Goal: Information Seeking & Learning: Learn about a topic

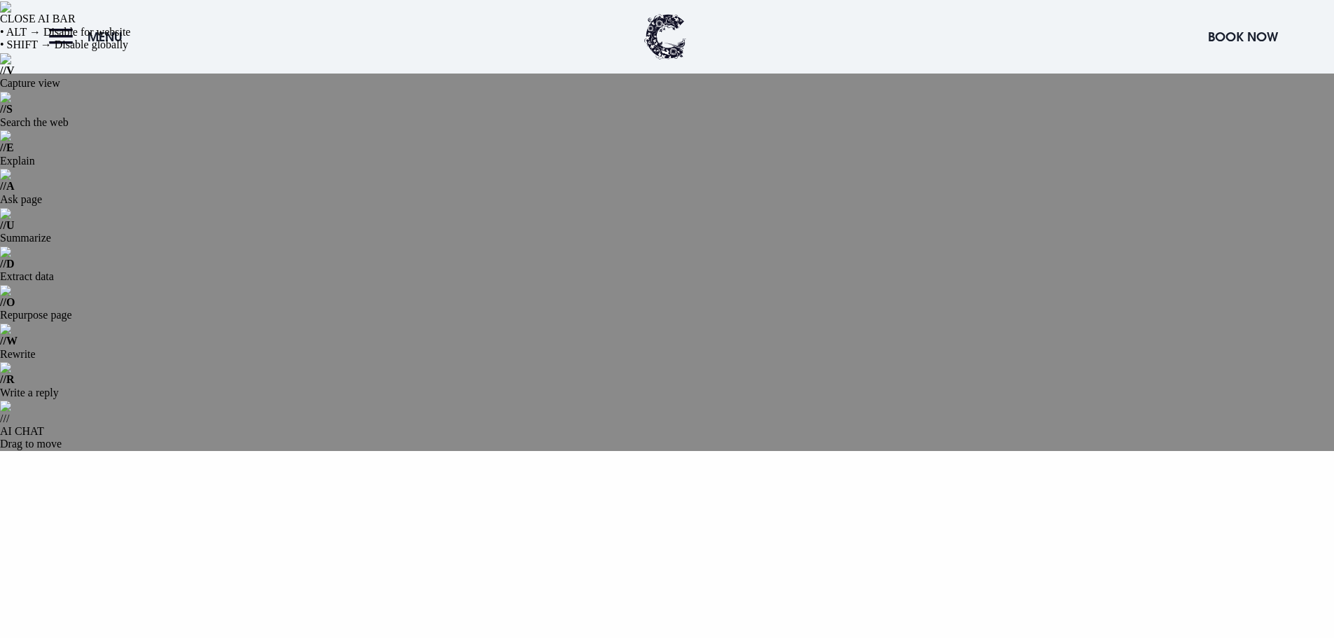
scroll to position [70, 0]
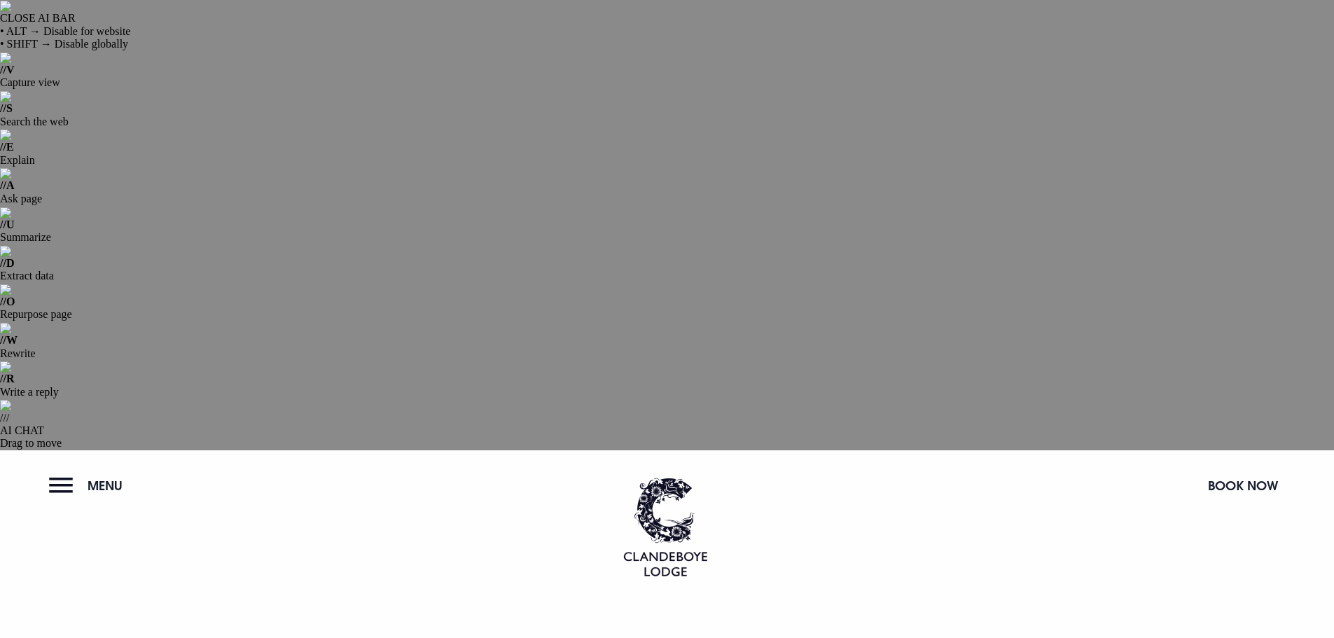
scroll to position [0, 0]
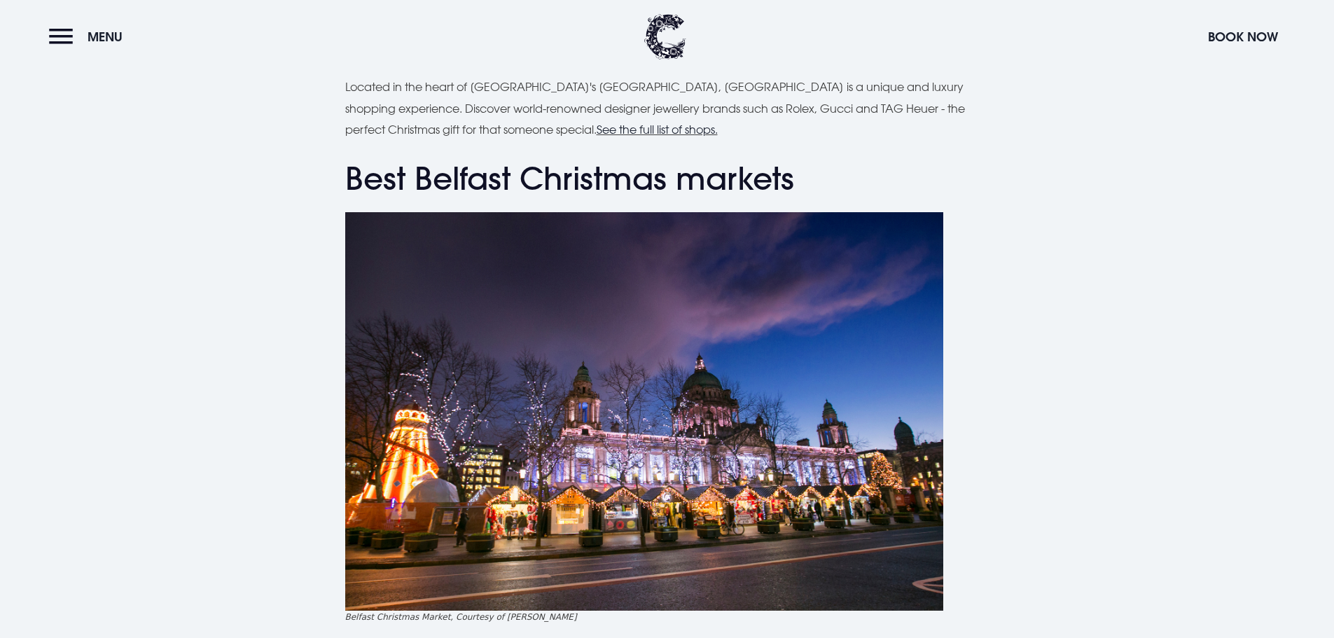
scroll to position [2311, 0]
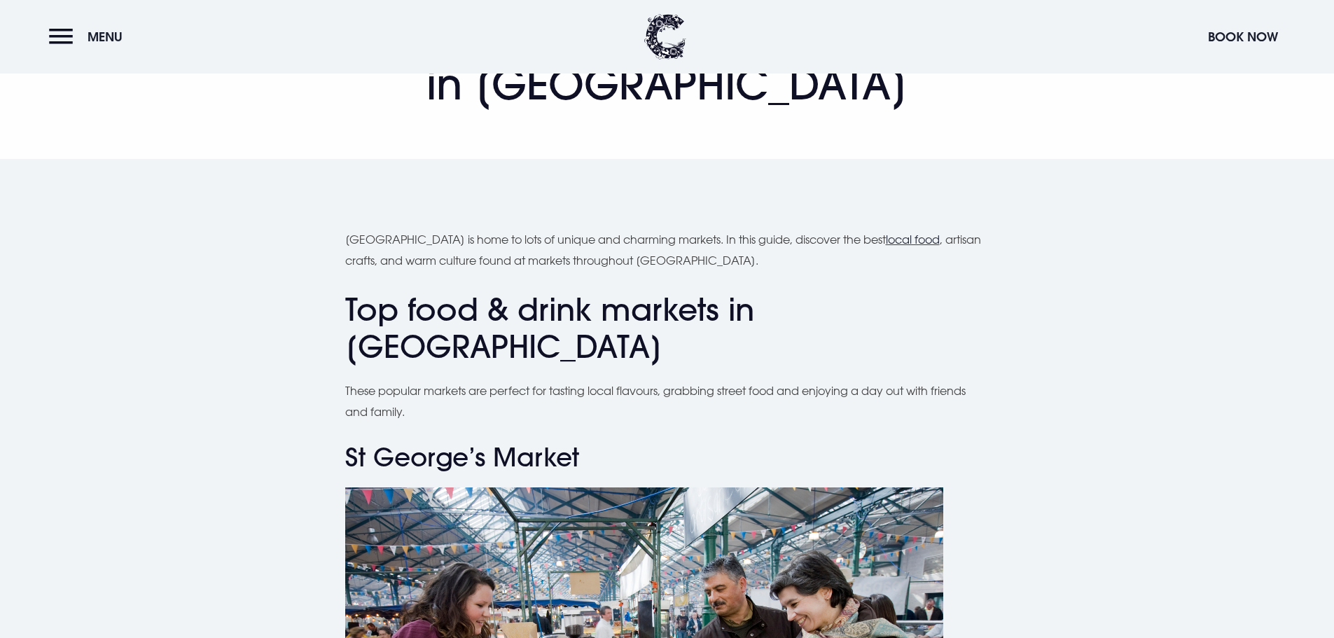
scroll to position [630, 0]
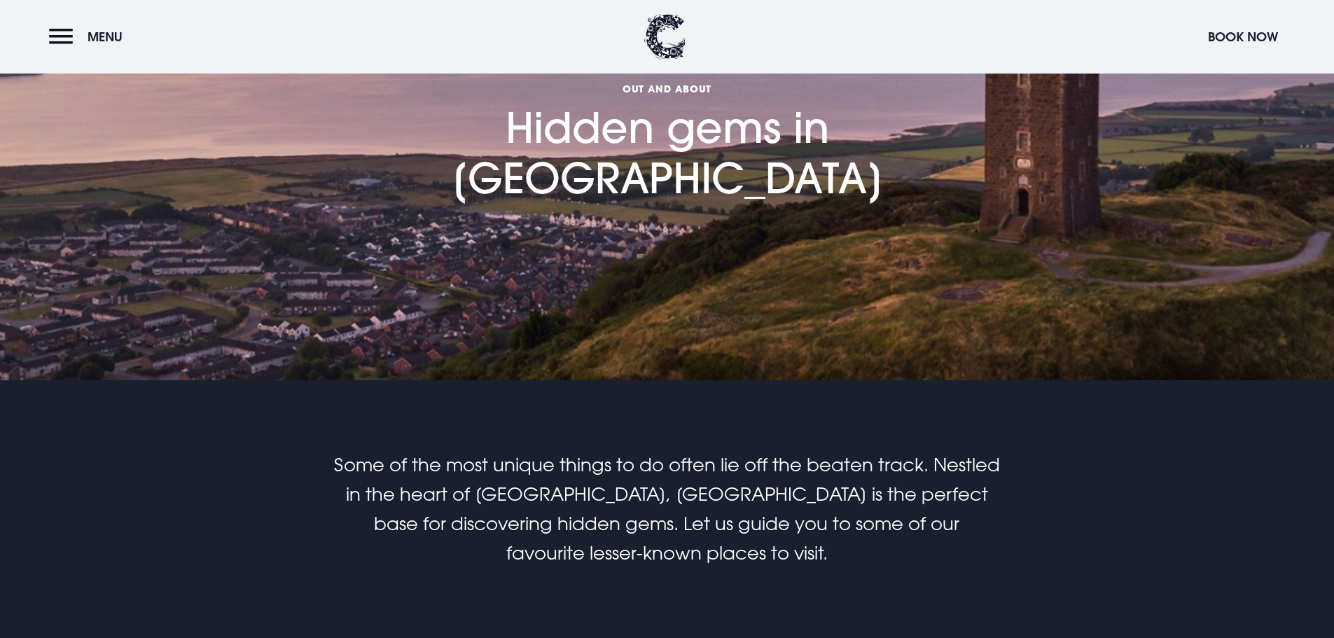
scroll to position [630, 0]
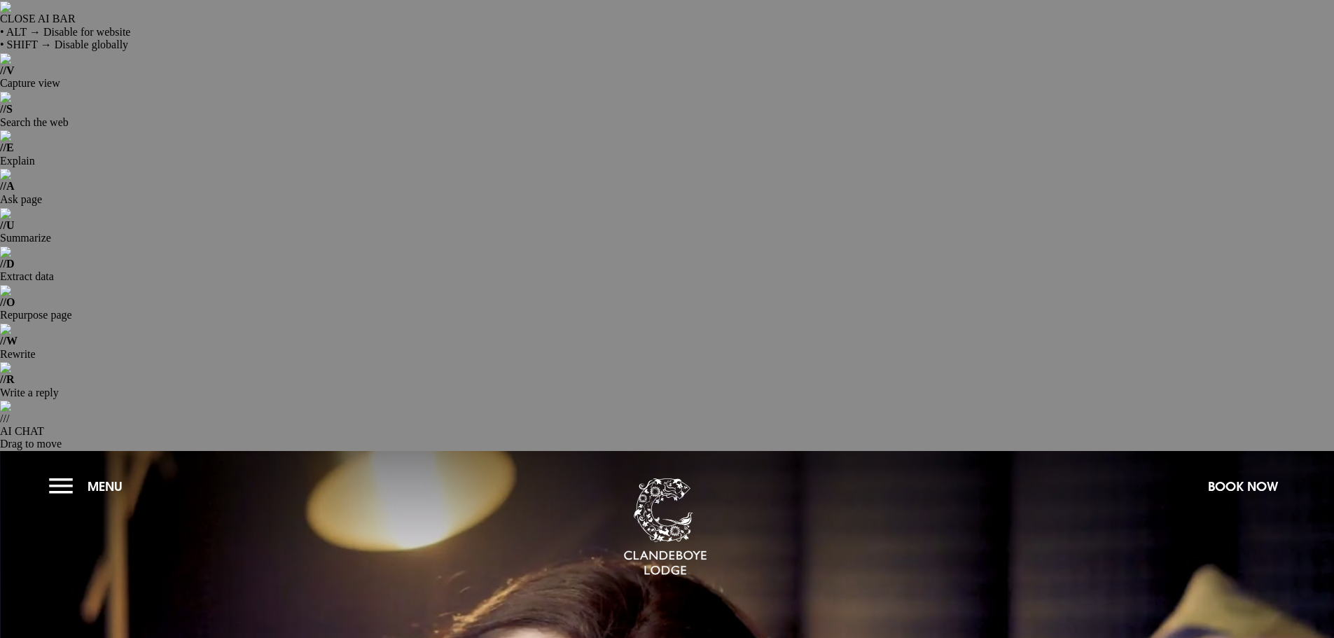
click at [55, 471] on button "Menu" at bounding box center [89, 486] width 81 height 30
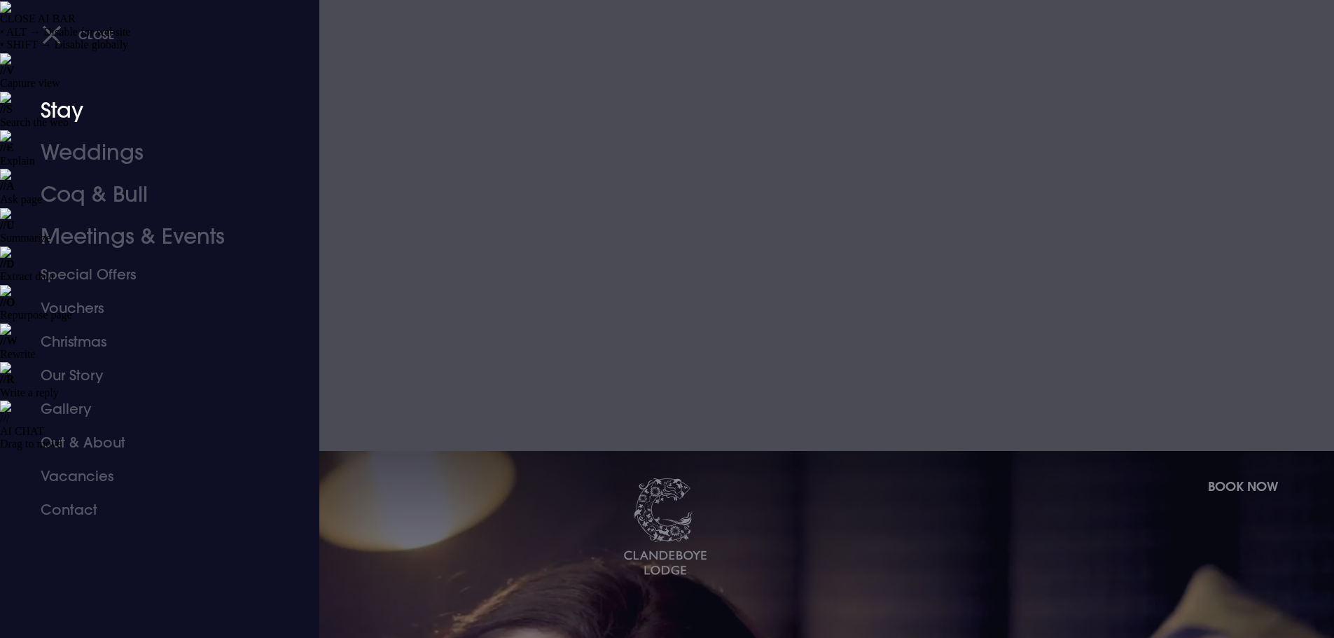
click at [66, 111] on link "Stay" at bounding box center [151, 111] width 221 height 42
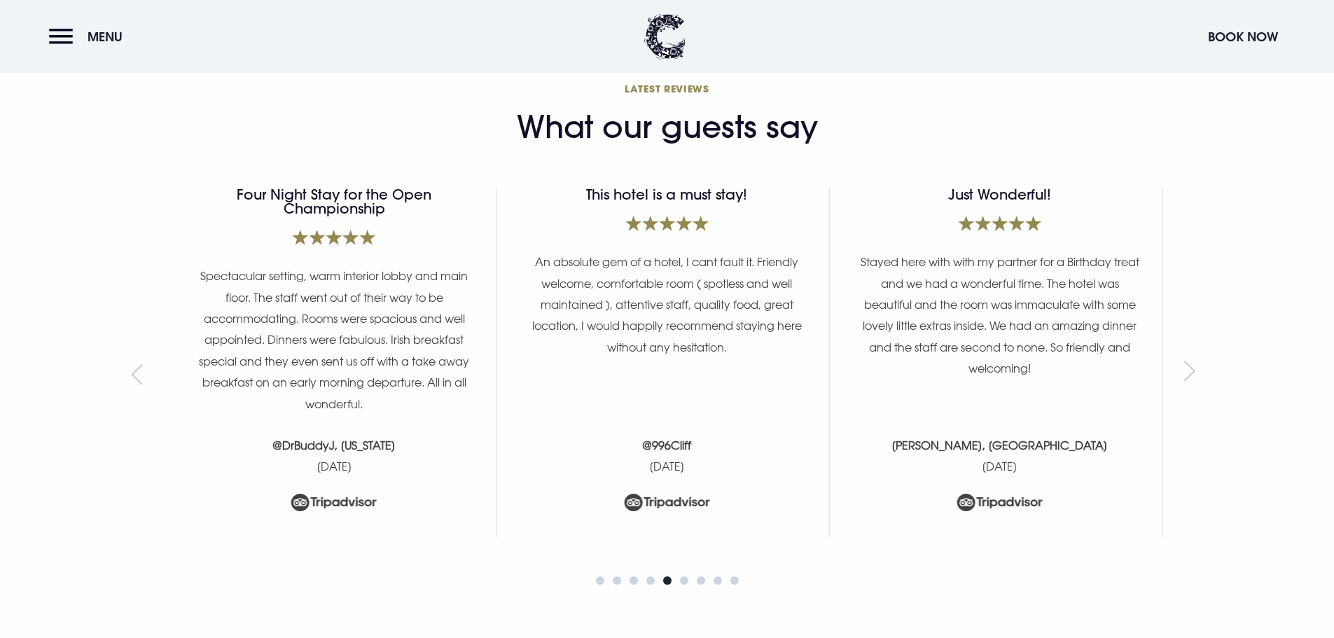
scroll to position [6222, 0]
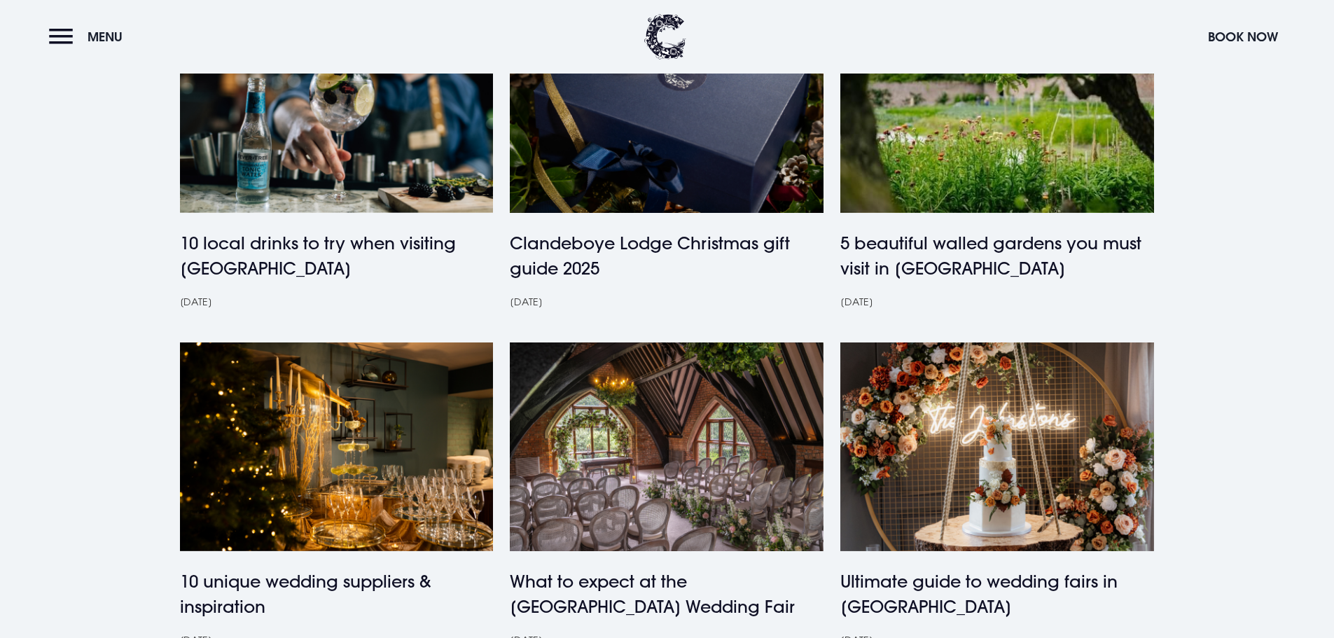
scroll to position [841, 0]
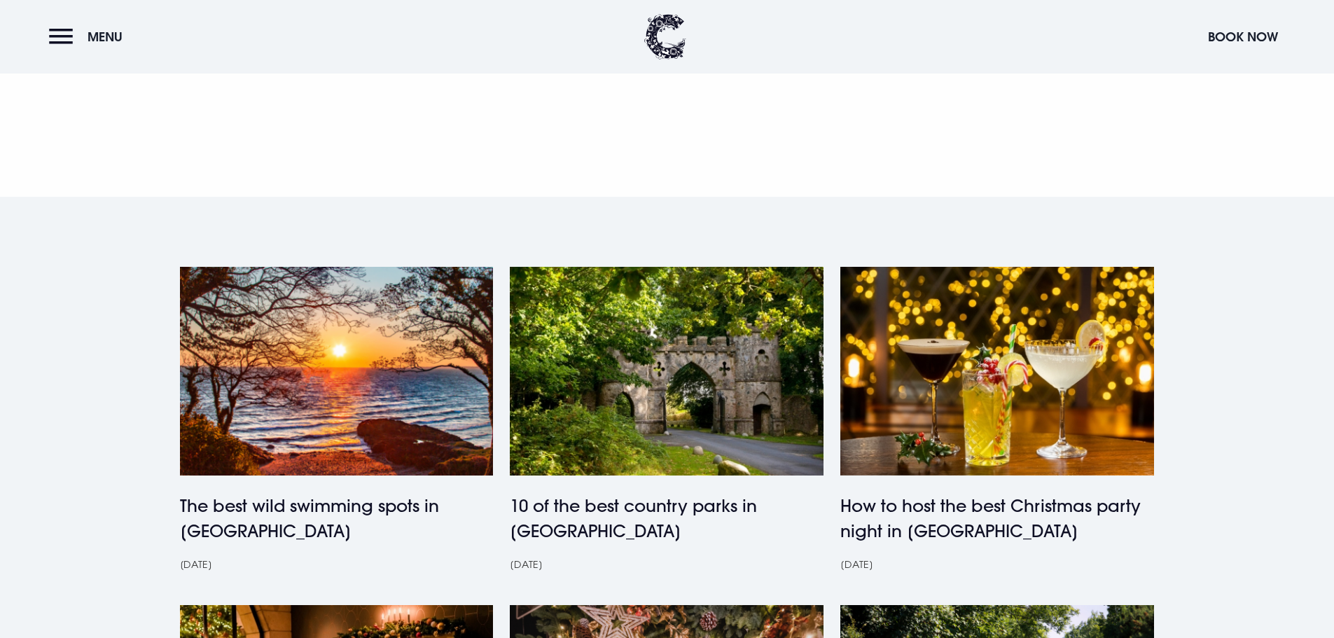
scroll to position [490, 0]
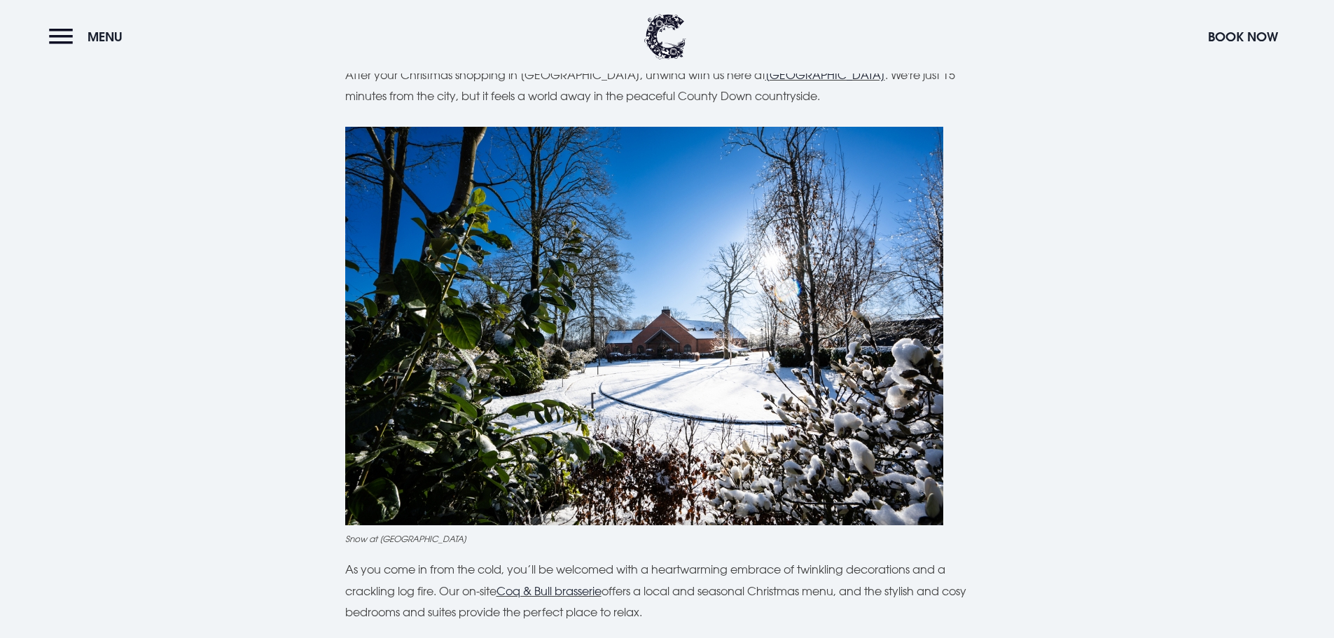
scroll to position [4133, 0]
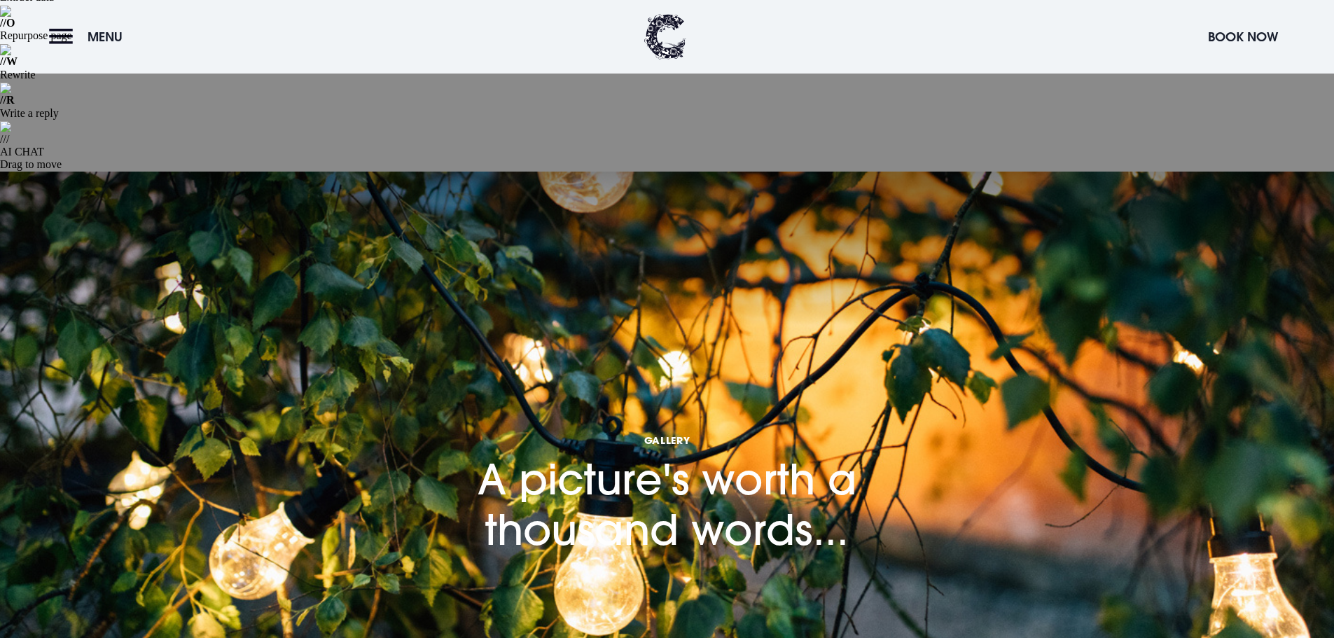
scroll to position [280, 0]
click at [56, 43] on button "Menu" at bounding box center [89, 37] width 81 height 30
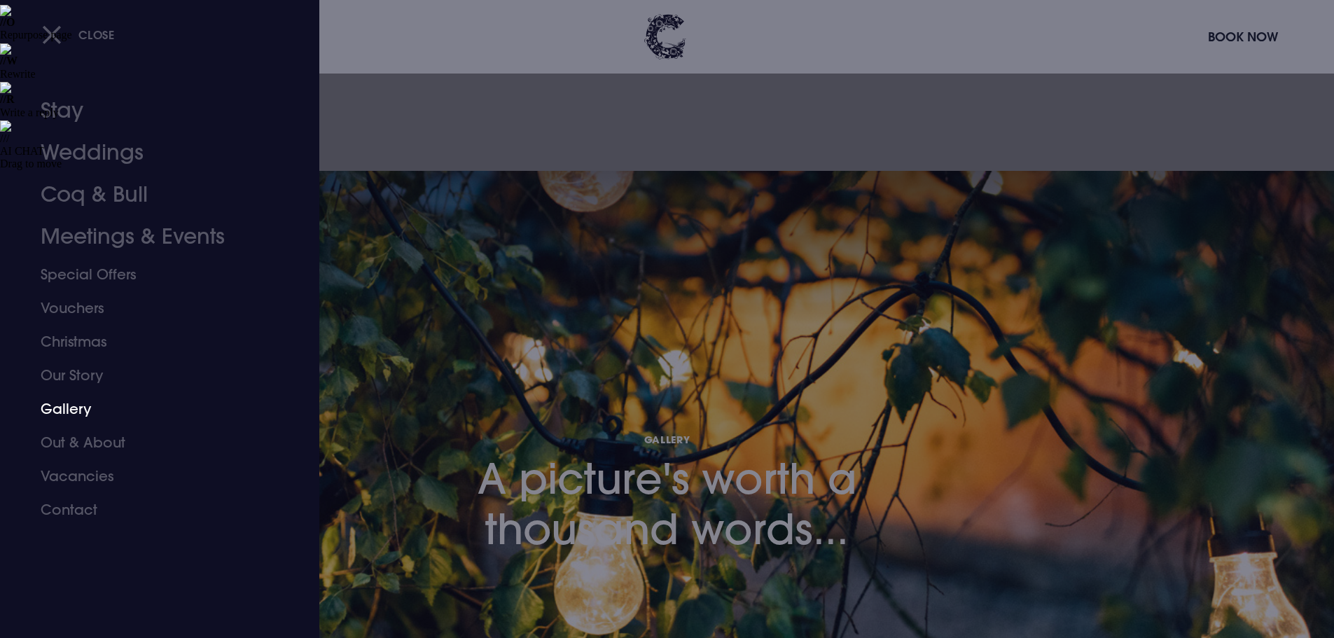
click at [71, 408] on link "Gallery" at bounding box center [151, 409] width 221 height 34
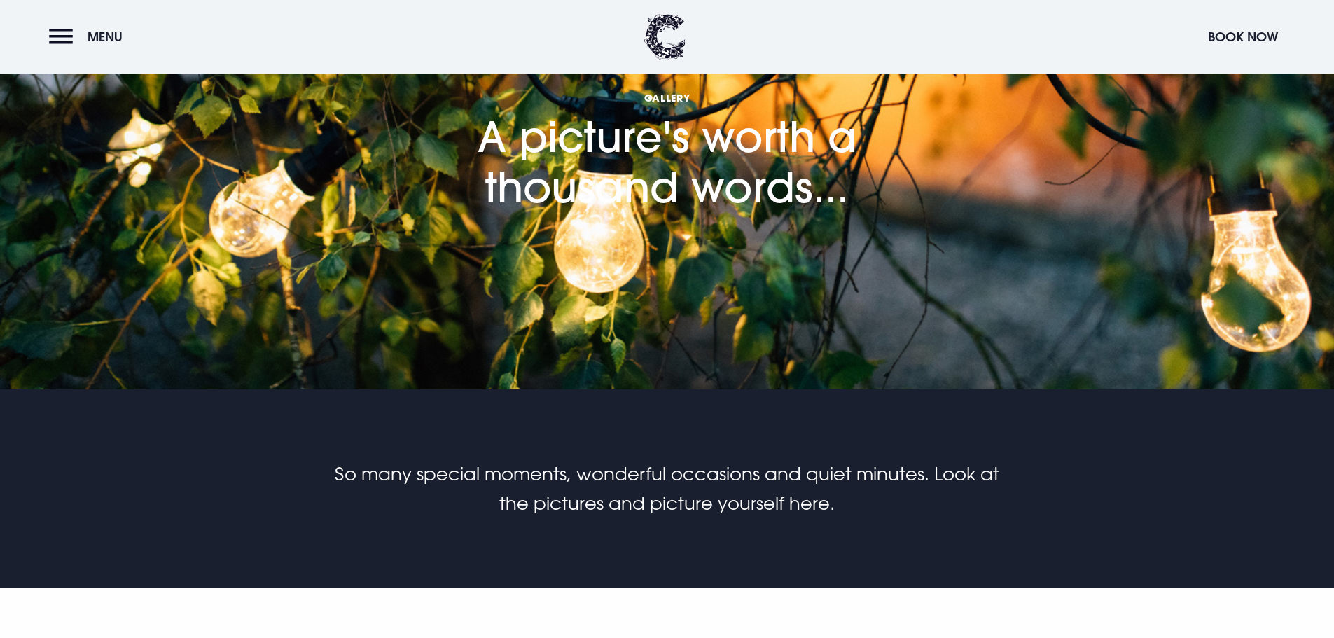
scroll to position [420, 0]
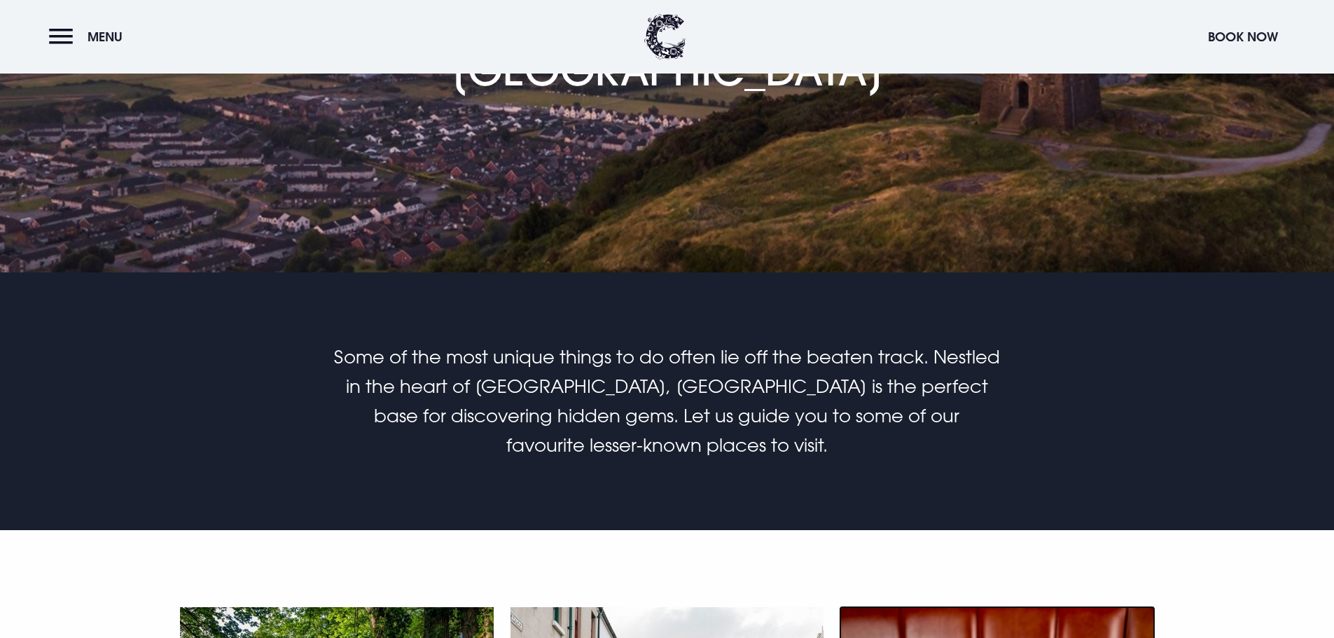
scroll to position [841, 0]
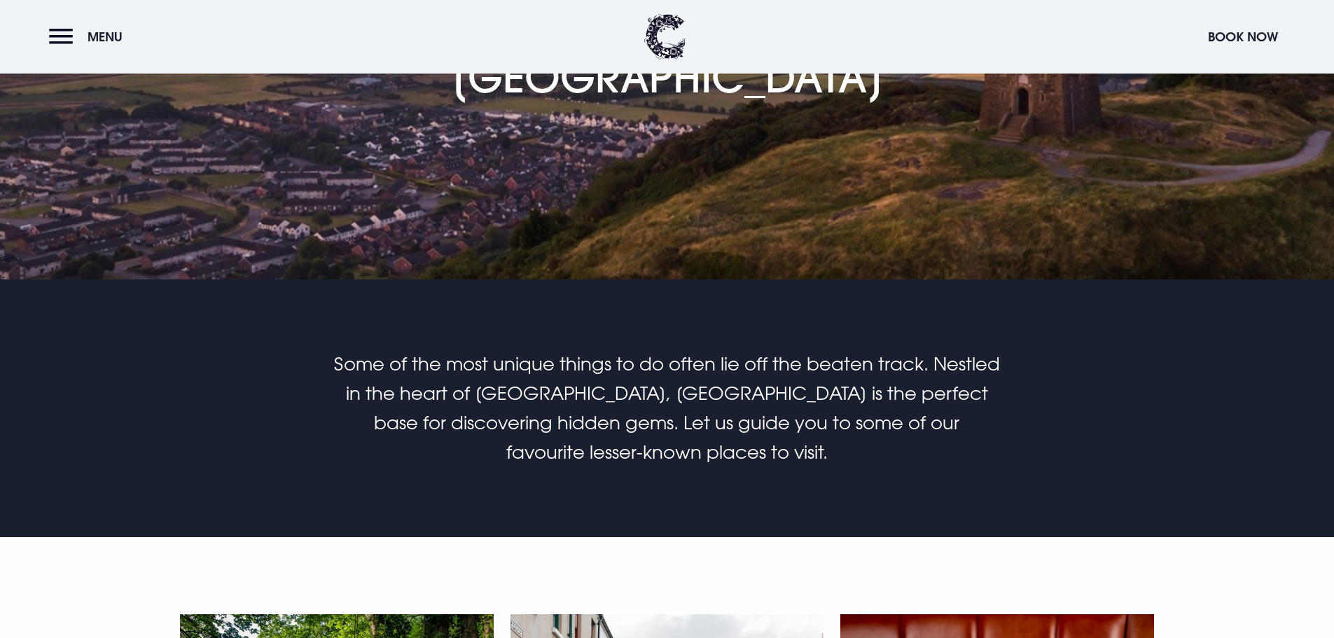
scroll to position [700, 0]
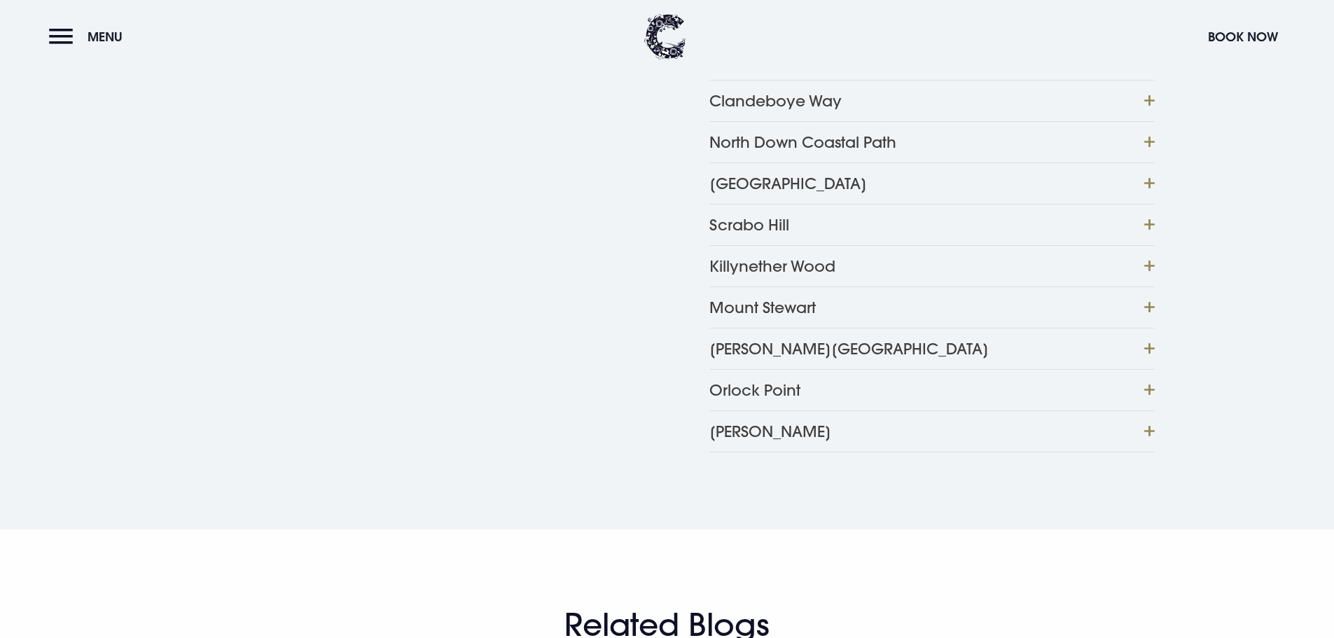
scroll to position [1401, 0]
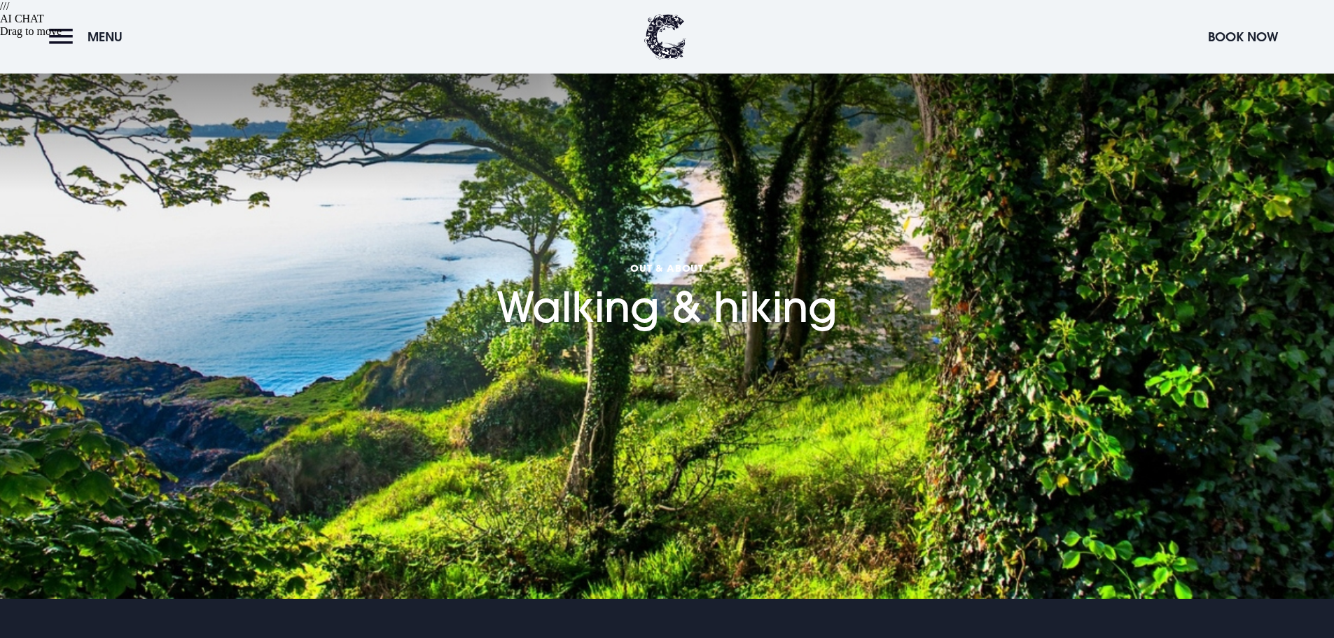
scroll to position [210, 0]
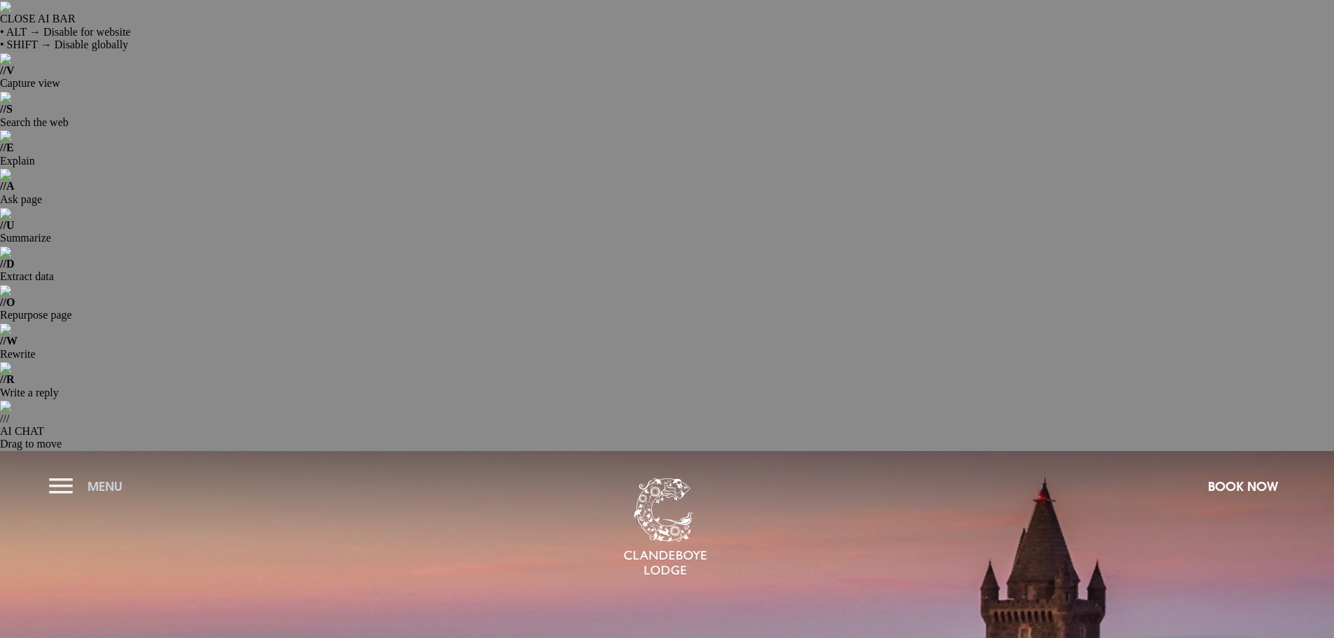
click at [76, 471] on button "Menu" at bounding box center [89, 486] width 81 height 30
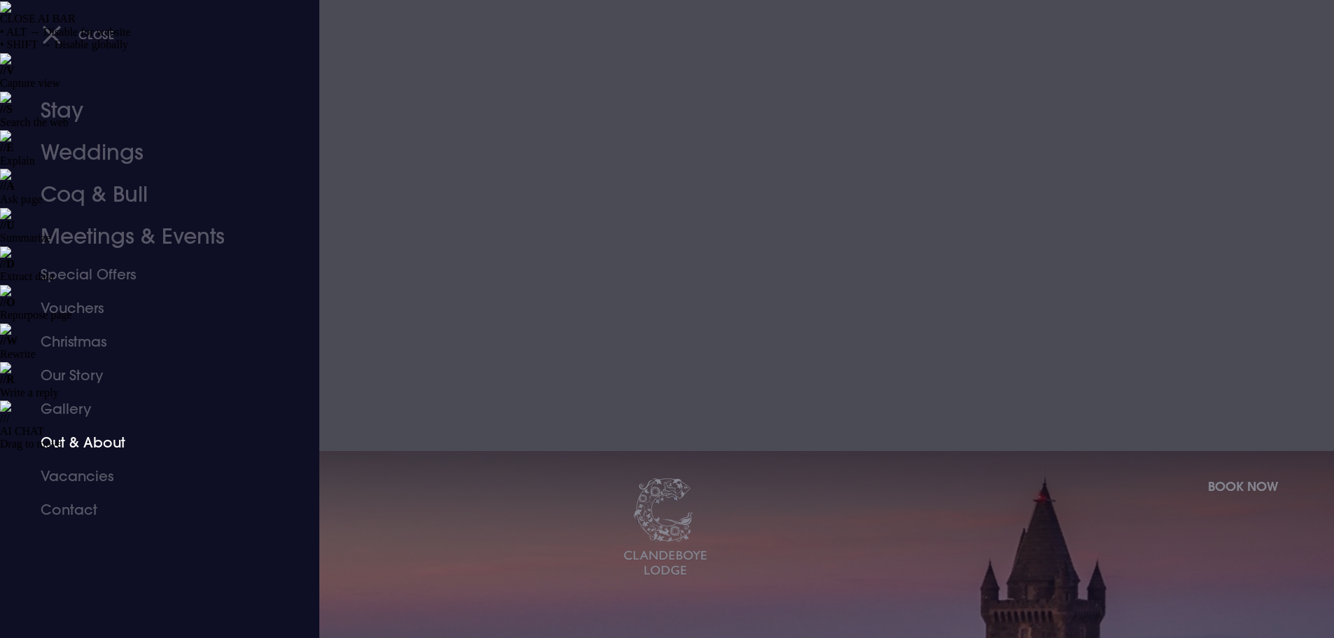
click at [83, 435] on link "Out & About" at bounding box center [151, 443] width 221 height 34
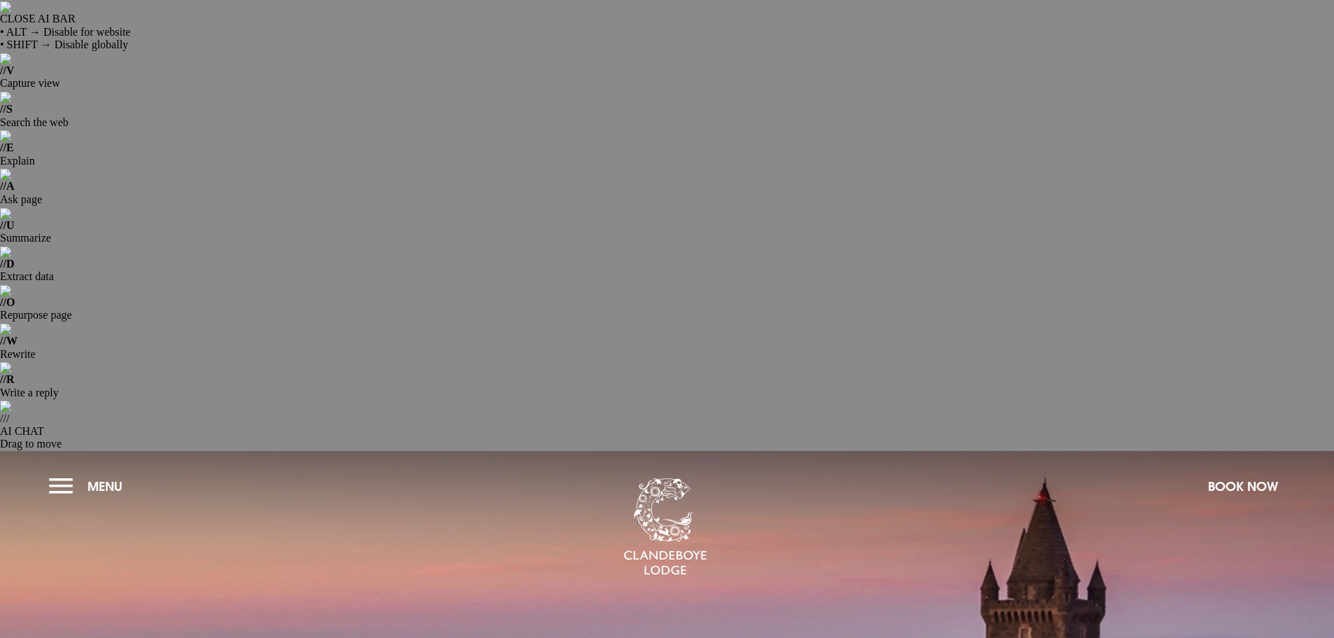
drag, startPoint x: 61, startPoint y: 36, endPoint x: 62, endPoint y: 47, distance: 11.2
click at [61, 471] on button "Menu" at bounding box center [89, 486] width 81 height 30
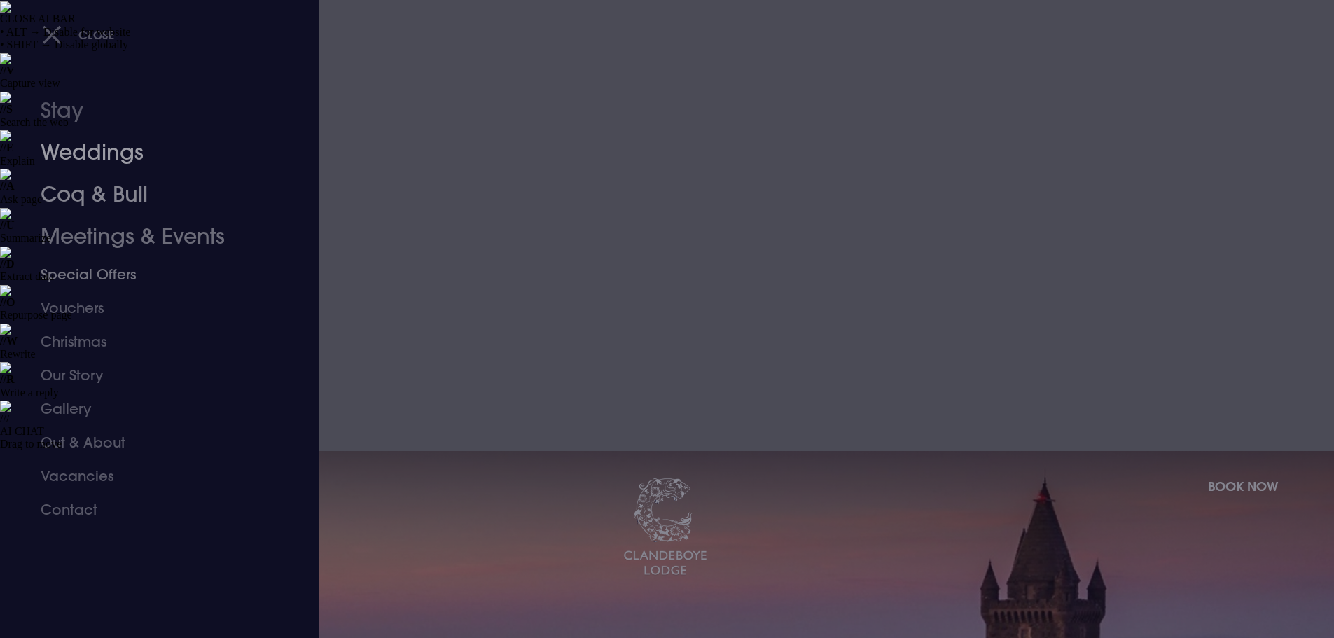
click at [83, 151] on link "Weddings" at bounding box center [151, 153] width 221 height 42
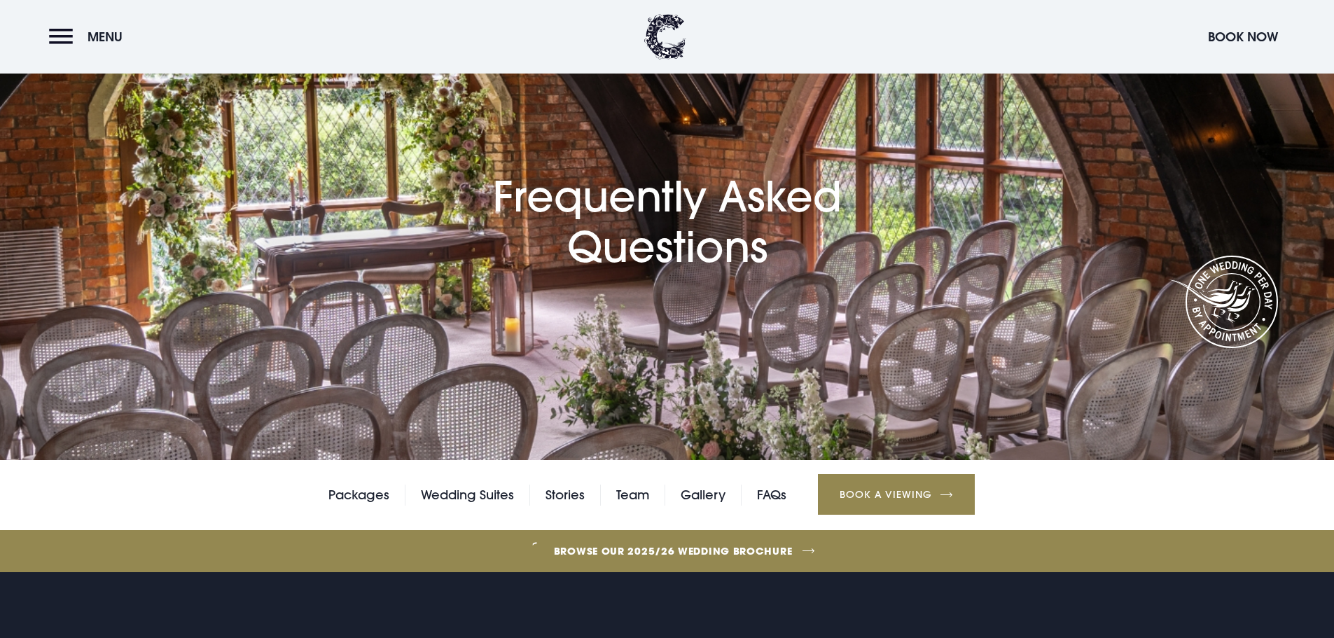
scroll to position [420, 0]
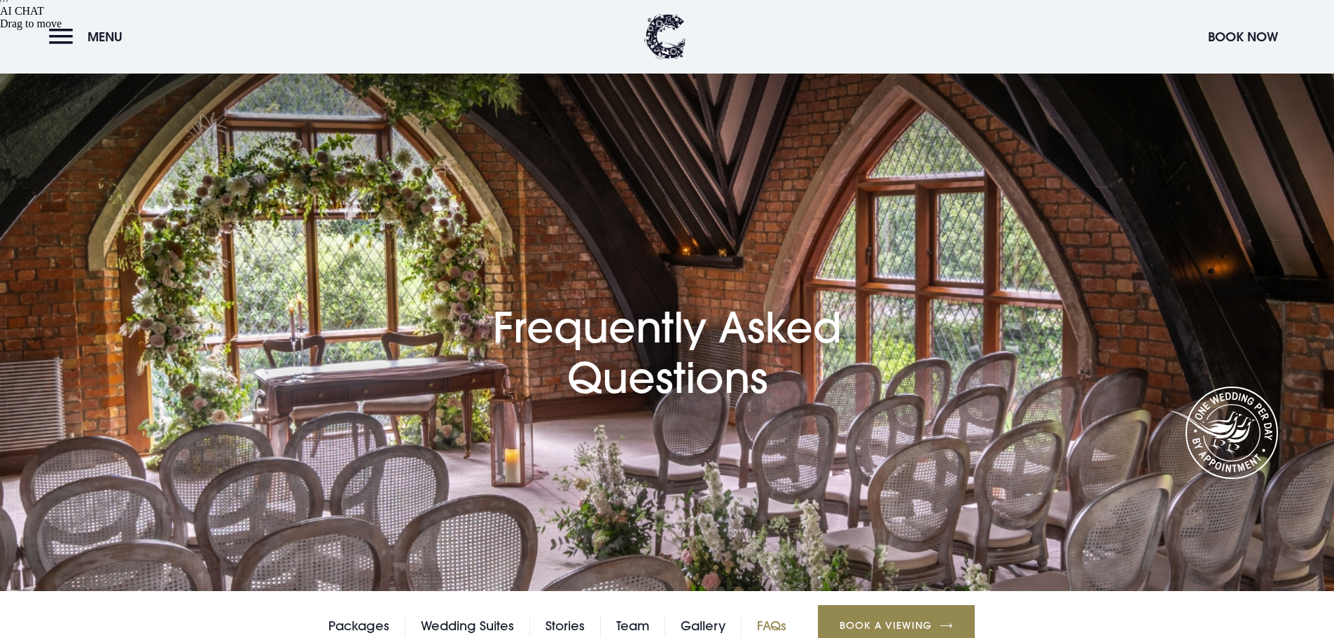
click at [780, 616] on link "FAQs" at bounding box center [771, 626] width 29 height 21
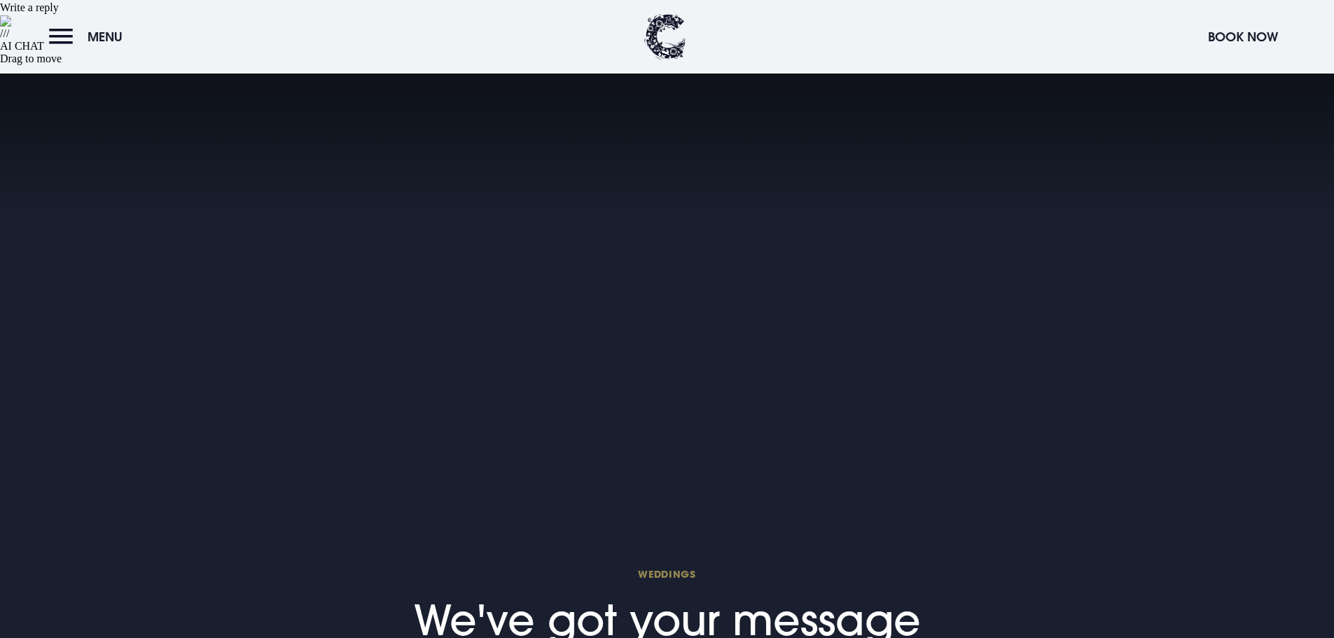
scroll to position [490, 0]
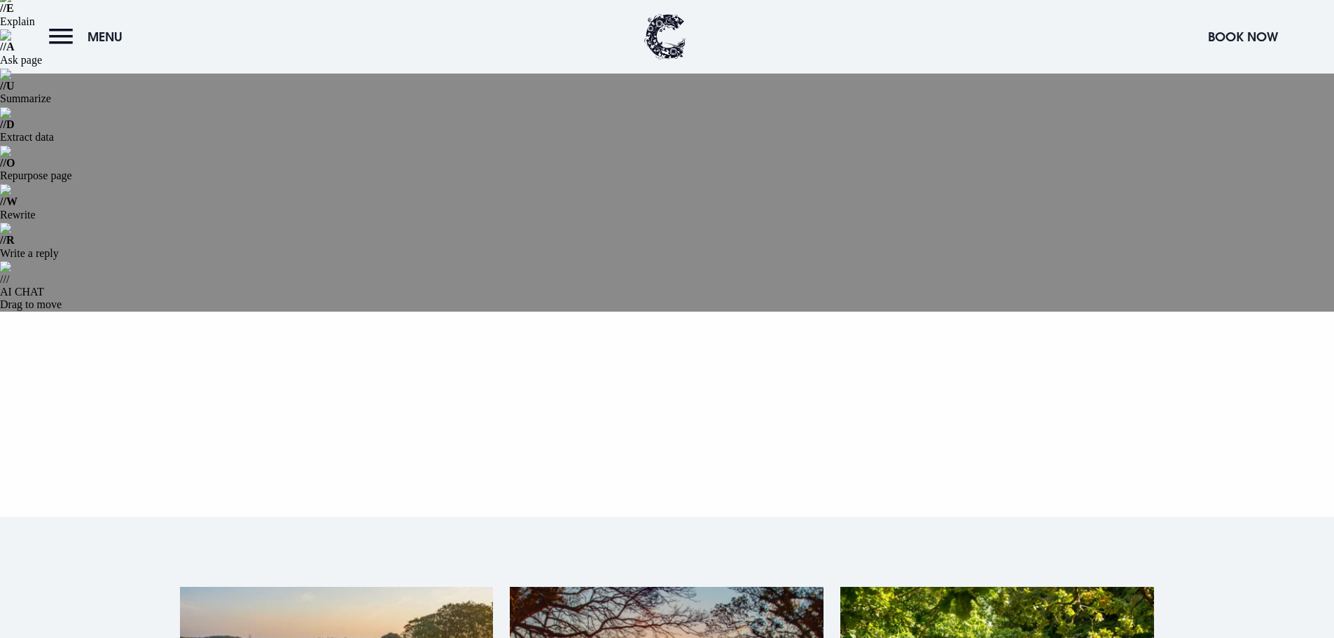
scroll to position [140, 0]
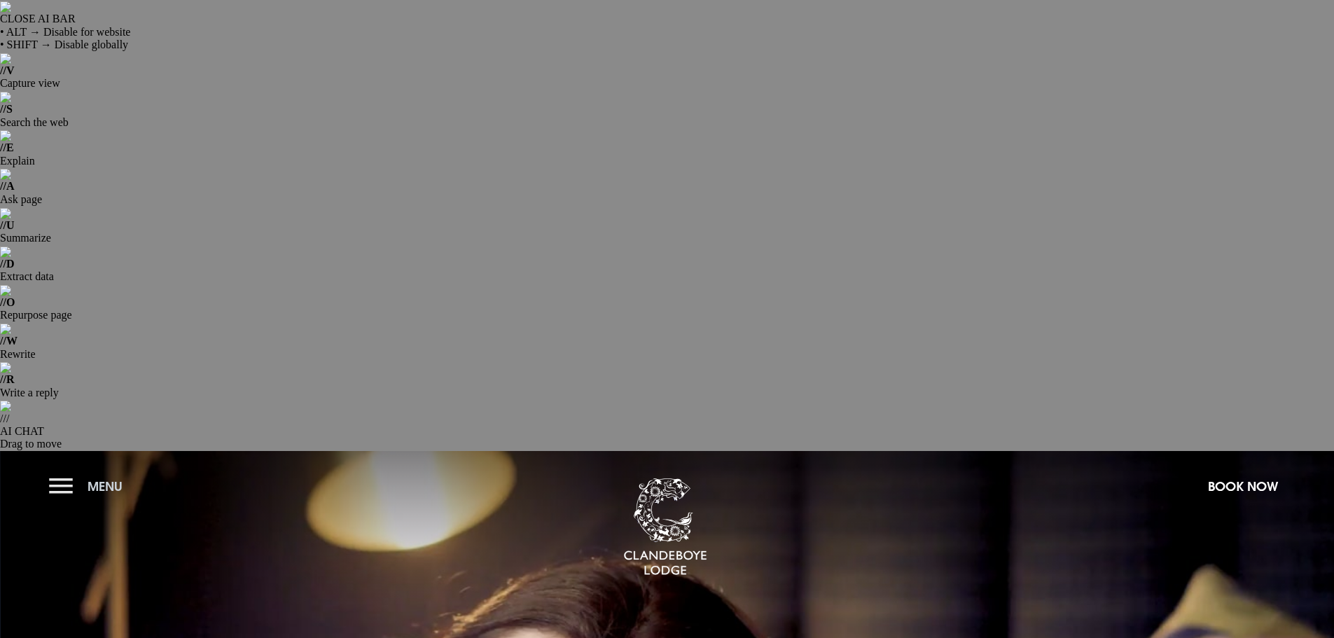
click at [60, 471] on button "Menu" at bounding box center [89, 486] width 81 height 30
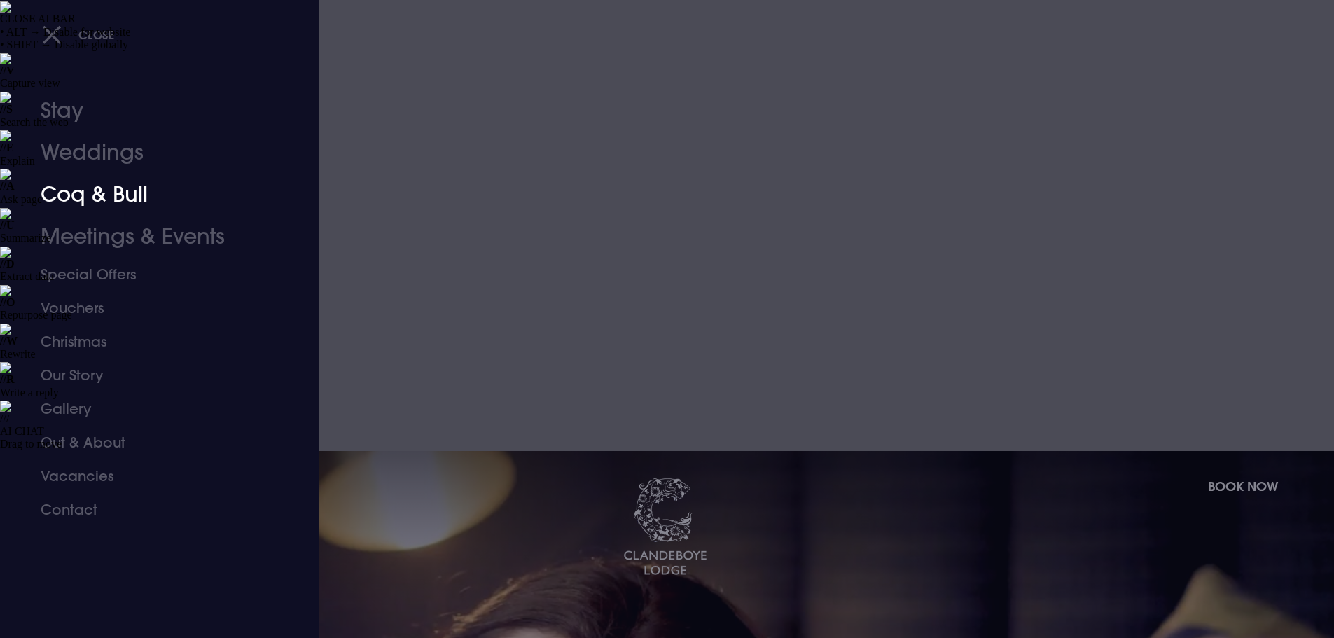
click at [90, 190] on link "Coq & Bull" at bounding box center [151, 195] width 221 height 42
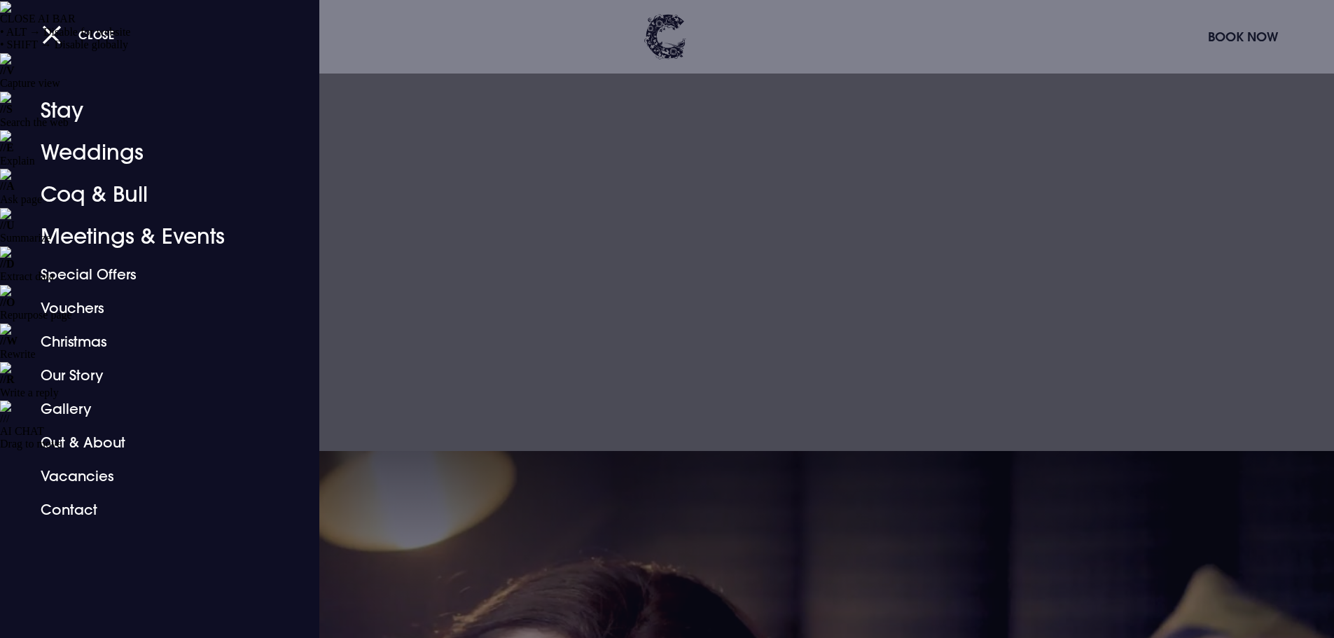
scroll to position [78, 0]
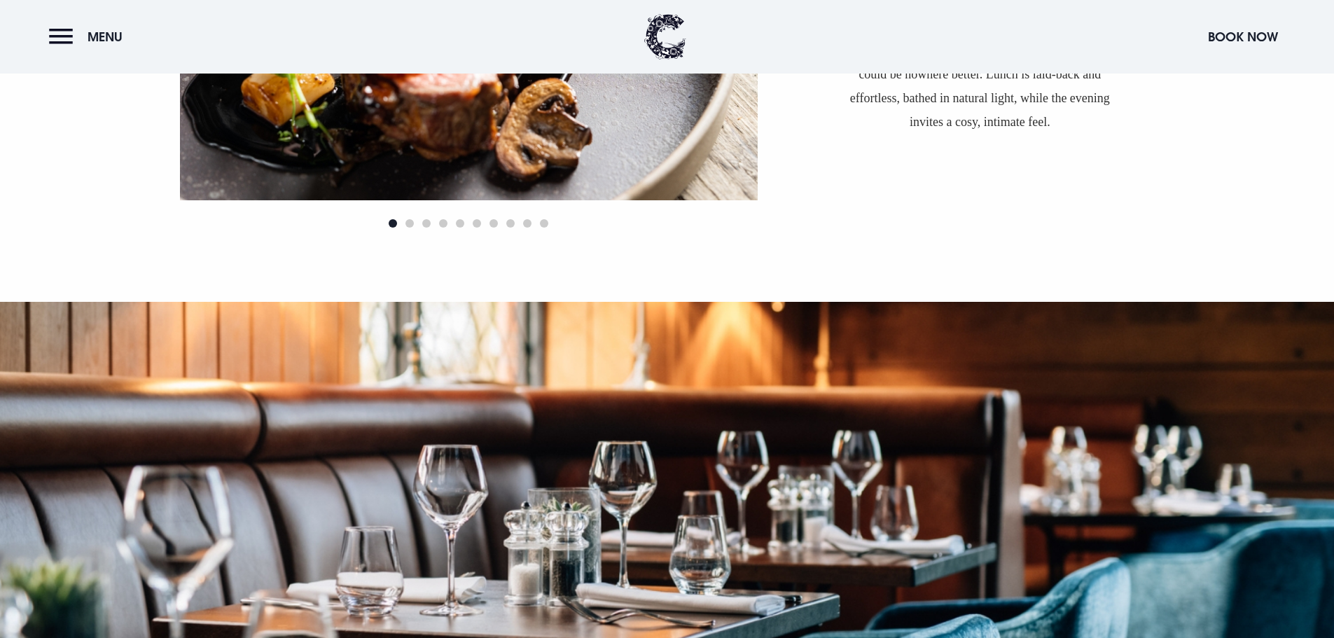
scroll to position [2031, 0]
